Goal: Navigation & Orientation: Find specific page/section

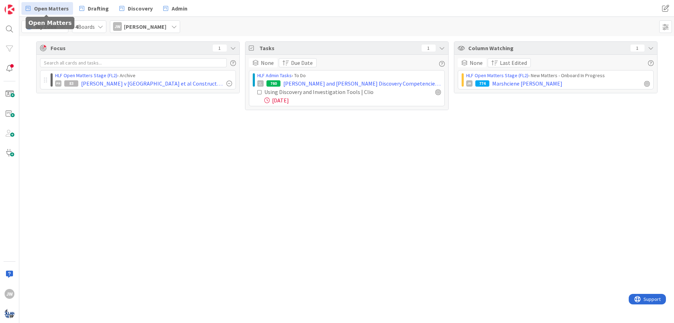
click at [40, 8] on span "Open Matters" at bounding box center [51, 8] width 35 height 8
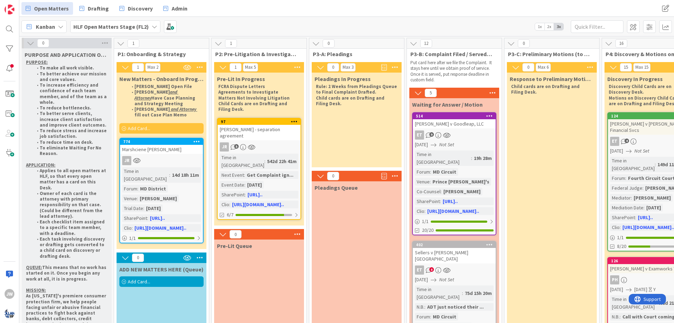
click at [57, 26] on div "Kanban" at bounding box center [43, 26] width 45 height 13
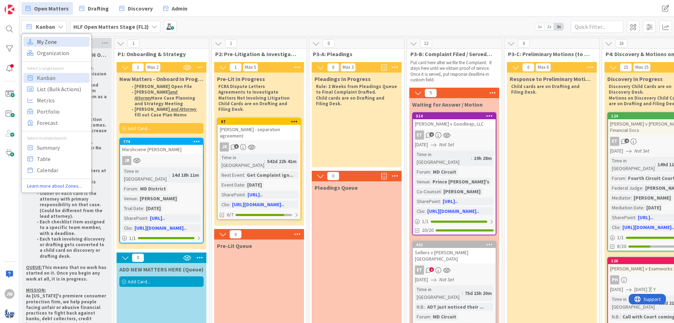
click at [57, 44] on span "My Zone" at bounding box center [62, 41] width 51 height 11
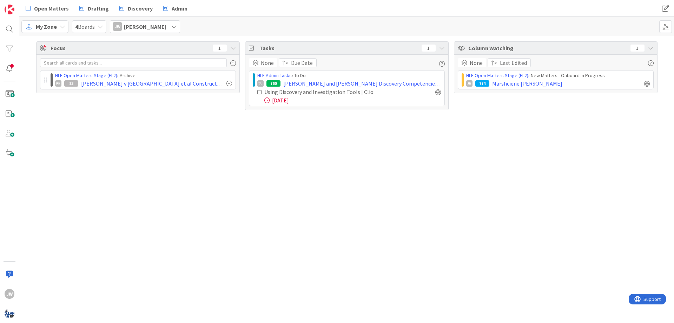
click at [260, 129] on div "Focus 1 HLF Open Matters Stage (FL2) › Archive PH 83 Wells v Pennrose et al Con…" at bounding box center [346, 179] width 654 height 287
click at [450, 124] on div "Focus 1 HLF Open Matters Stage (FL2) › Archive PH 83 Wells v Pennrose et al Con…" at bounding box center [346, 179] width 654 height 287
click at [486, 76] on link "HLF Open Matters Stage (FL2)" at bounding box center [497, 75] width 62 height 6
